Goal: Navigation & Orientation: Find specific page/section

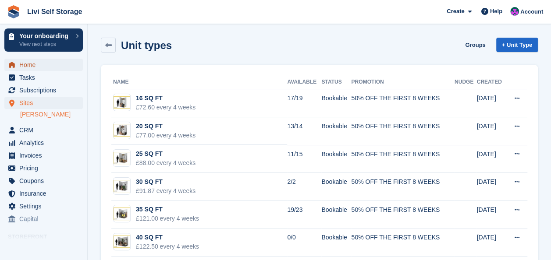
click at [25, 64] on span "Home" at bounding box center [45, 65] width 53 height 12
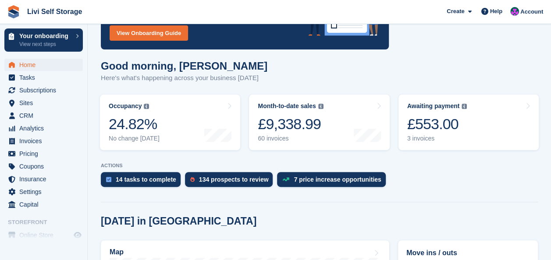
scroll to position [88, 0]
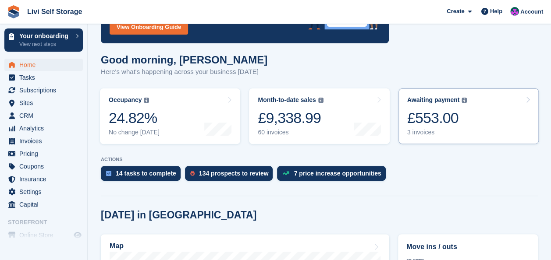
click at [429, 118] on div "£553.00" at bounding box center [437, 118] width 60 height 18
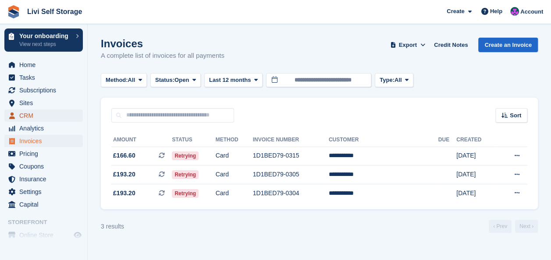
click at [28, 117] on span "CRM" at bounding box center [45, 116] width 53 height 12
